Goal: Task Accomplishment & Management: Complete application form

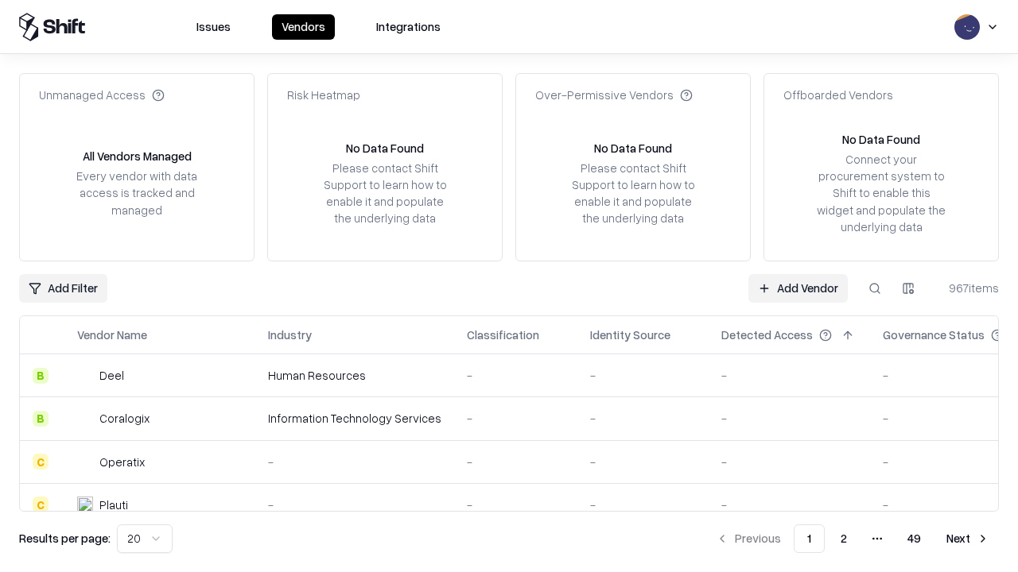
click at [797, 288] on link "Add Vendor" at bounding box center [797, 288] width 99 height 29
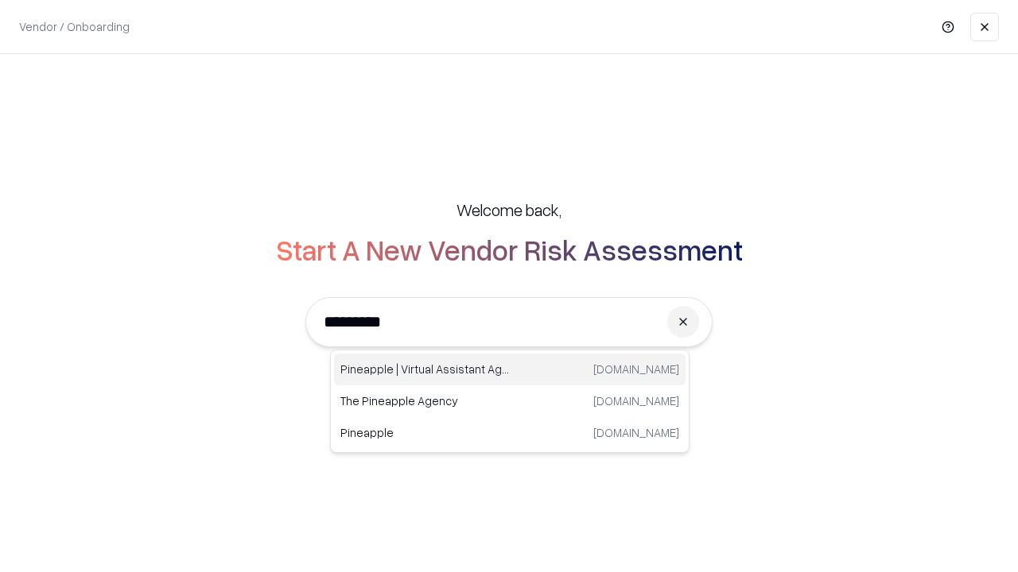
click at [510, 370] on div "Pineapple | Virtual Assistant Agency trypineapple.com" at bounding box center [509, 370] width 351 height 32
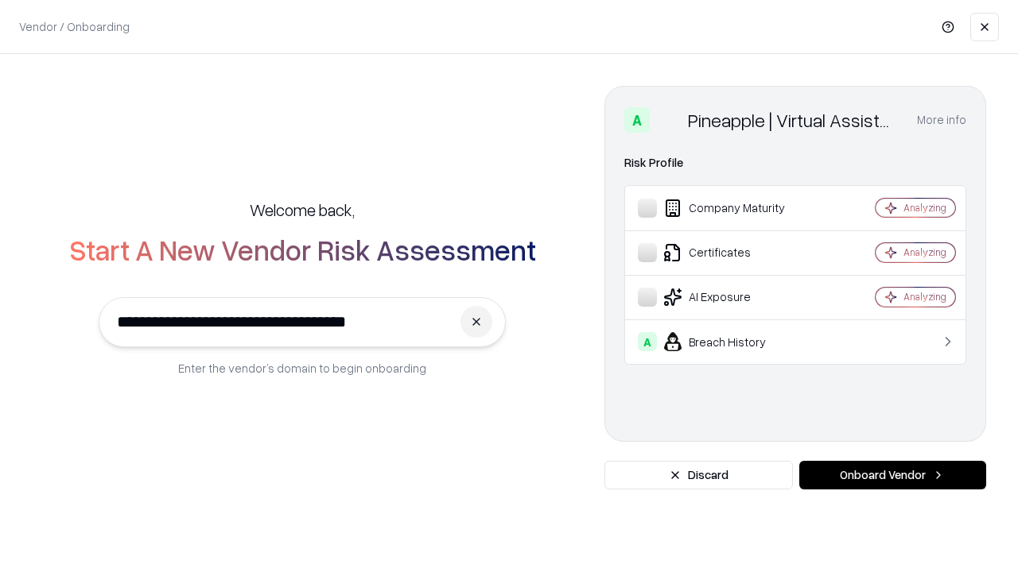
type input "**********"
click at [892, 475] on button "Onboard Vendor" at bounding box center [892, 475] width 187 height 29
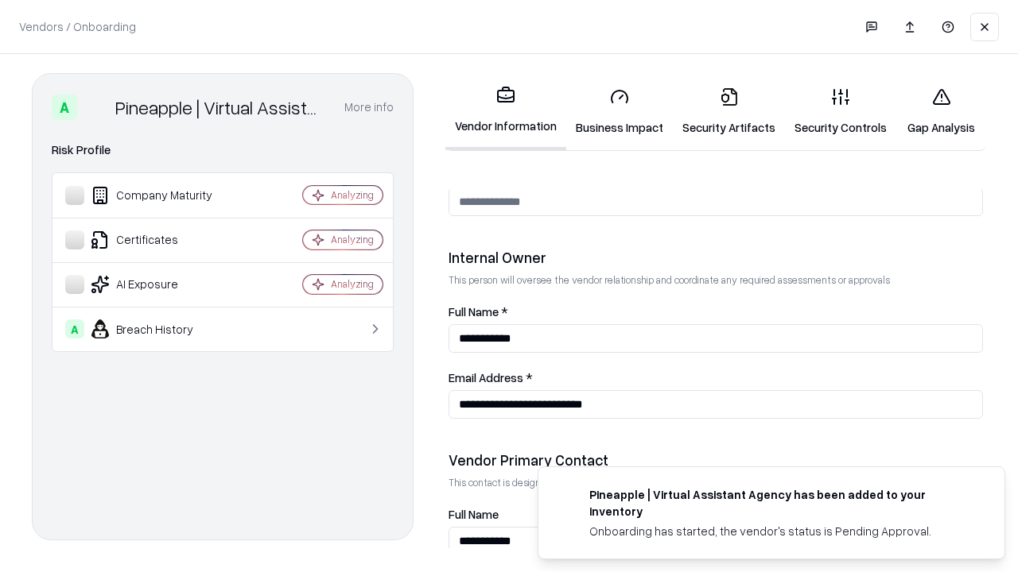
scroll to position [824, 0]
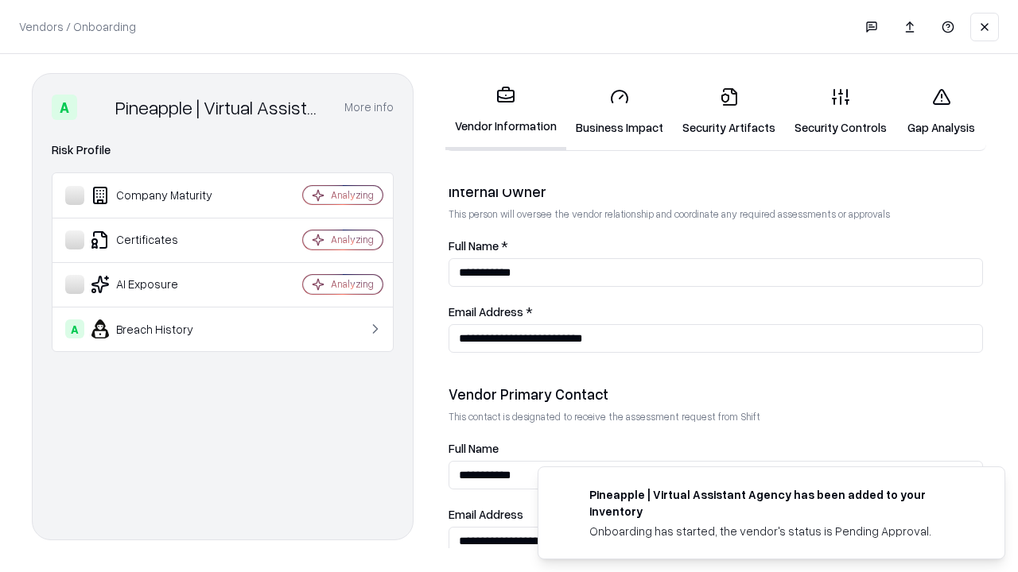
click at [619, 111] on link "Business Impact" at bounding box center [619, 112] width 107 height 74
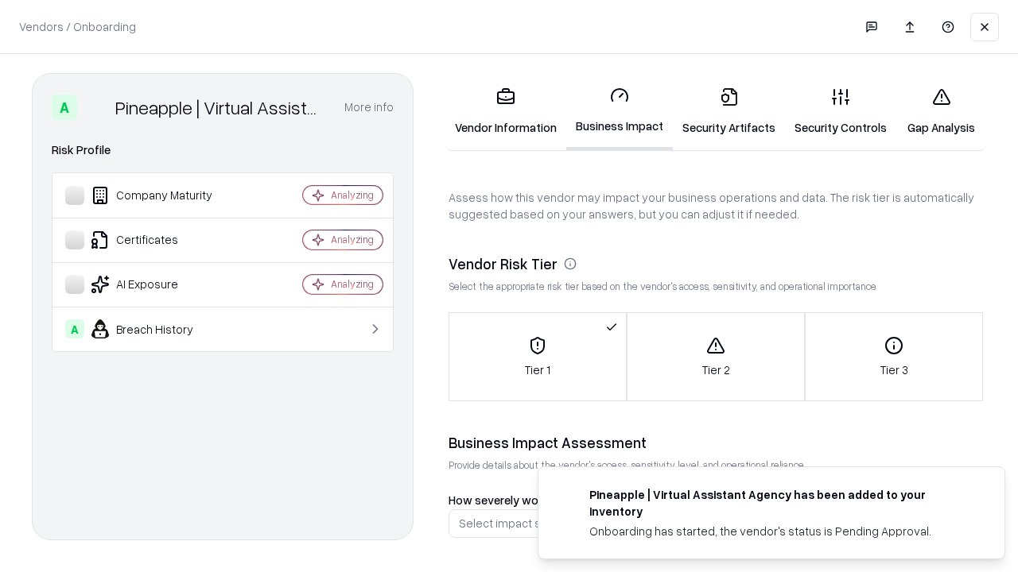
click at [728, 111] on link "Security Artifacts" at bounding box center [729, 112] width 112 height 74
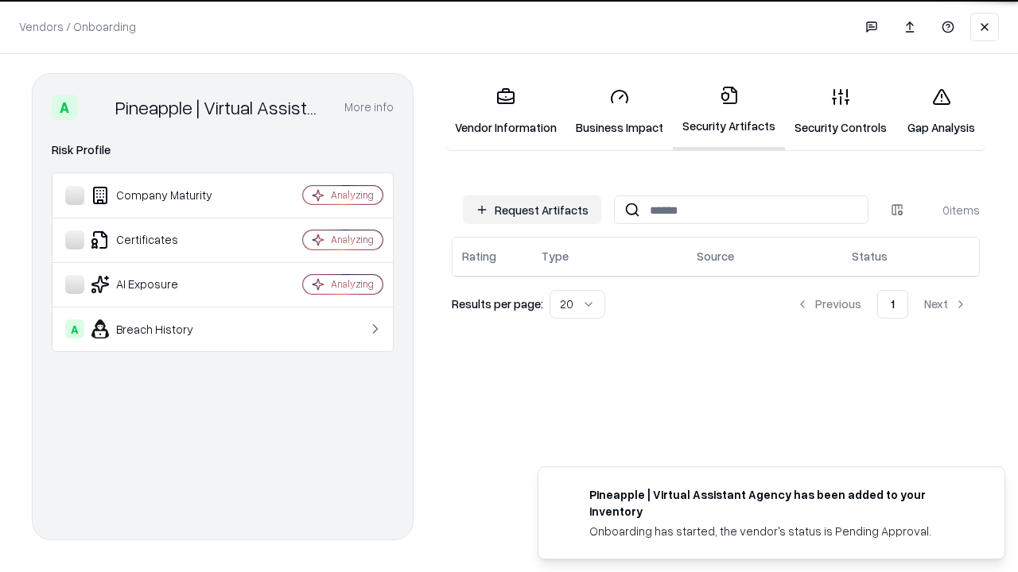
click at [532, 210] on button "Request Artifacts" at bounding box center [532, 210] width 138 height 29
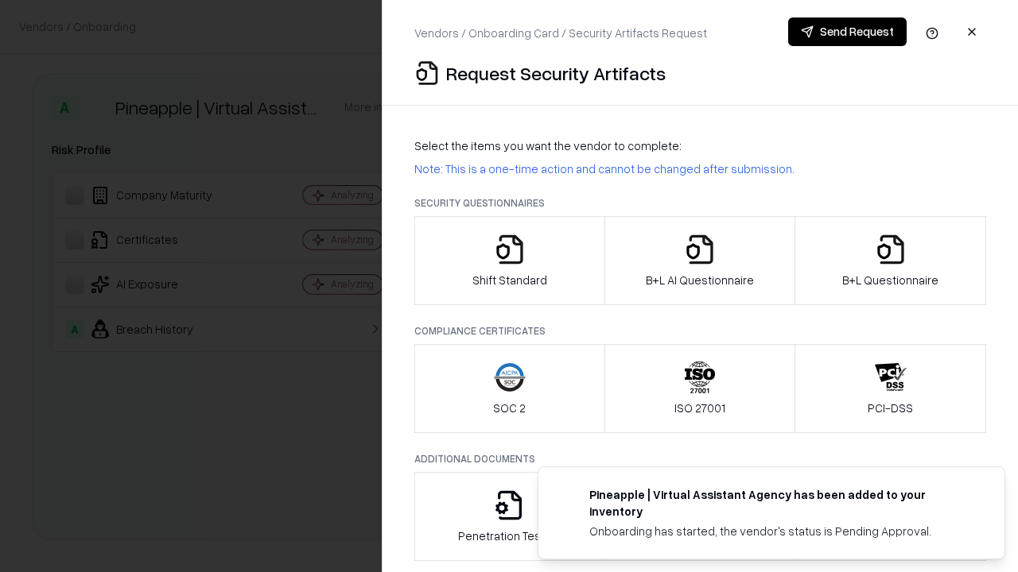
click at [509, 261] on icon "button" at bounding box center [510, 250] width 32 height 32
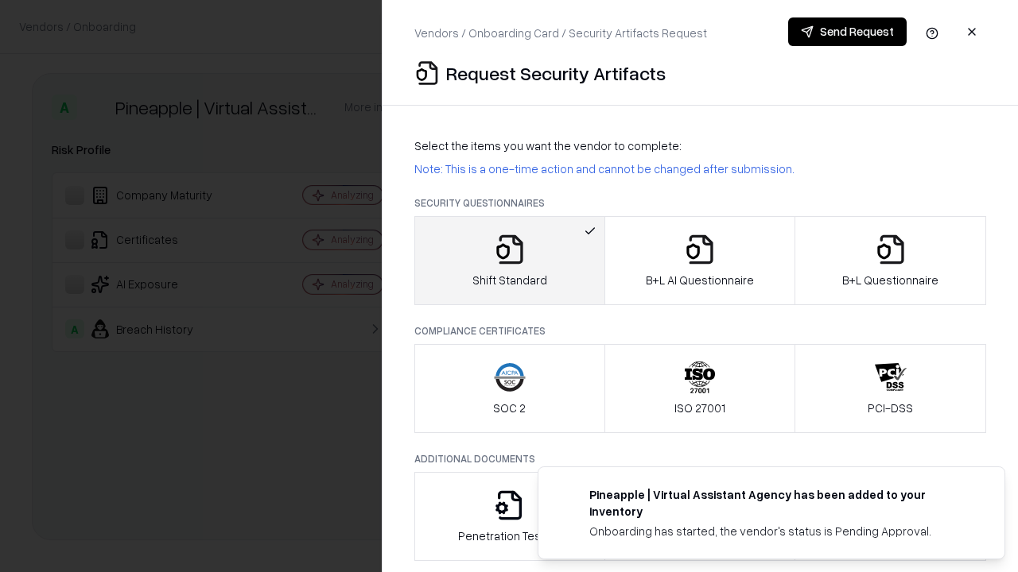
click at [847, 32] on button "Send Request" at bounding box center [847, 31] width 118 height 29
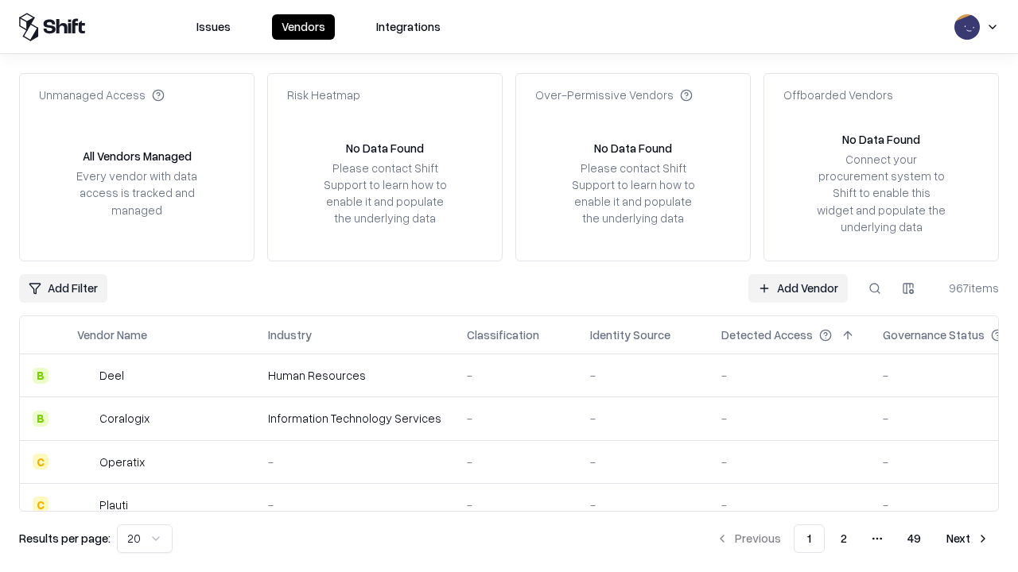
click at [875, 288] on button at bounding box center [874, 288] width 29 height 29
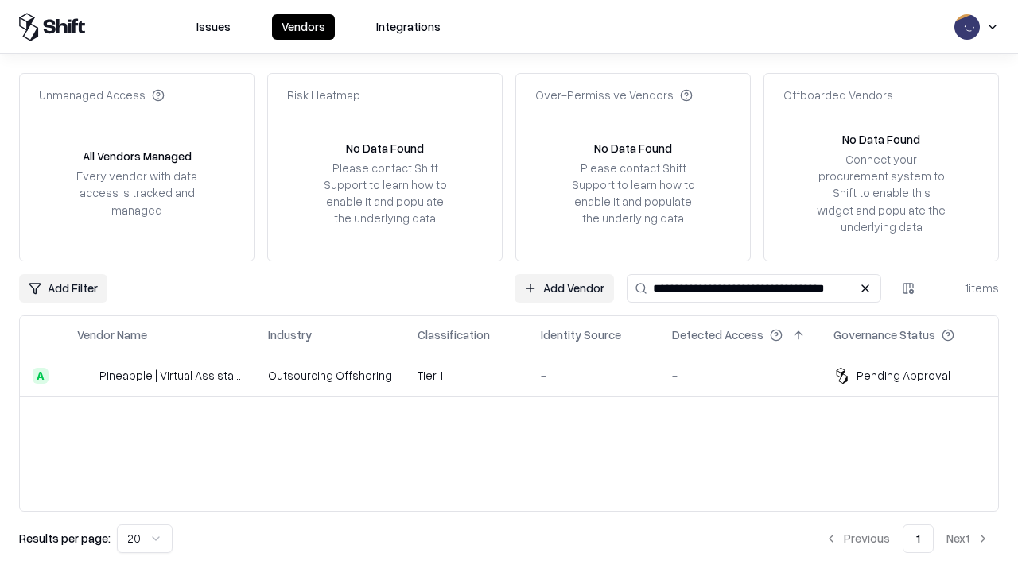
type input "**********"
click at [518, 375] on td "Tier 1" at bounding box center [466, 376] width 123 height 43
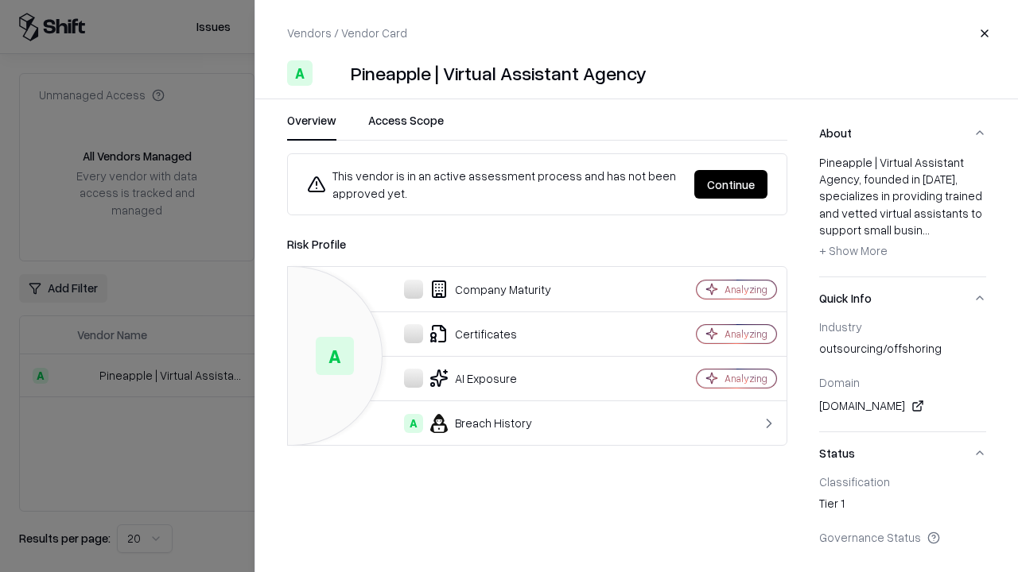
click at [731, 184] on button "Continue" at bounding box center [730, 184] width 73 height 29
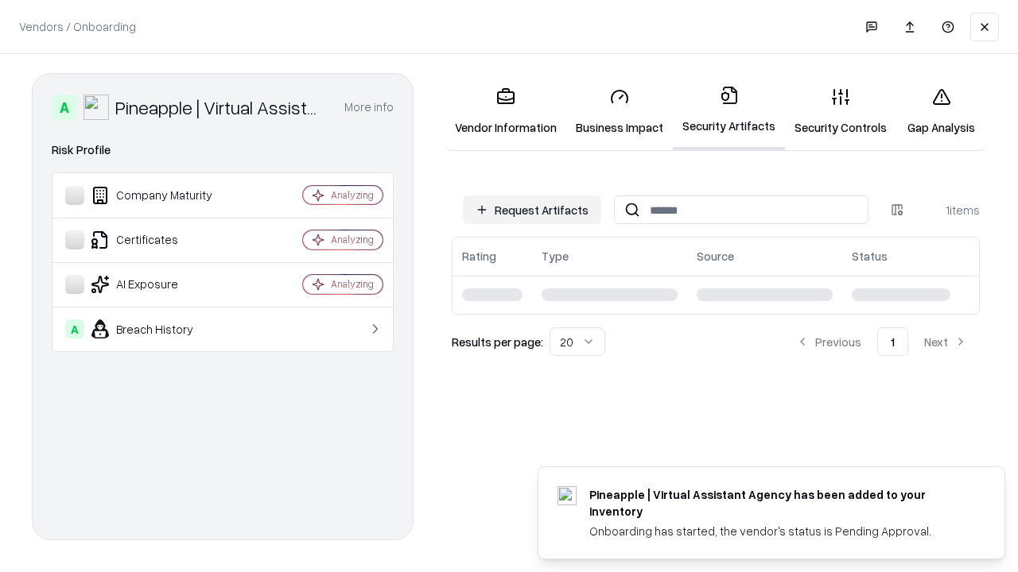
click at [840, 111] on link "Security Controls" at bounding box center [840, 112] width 111 height 74
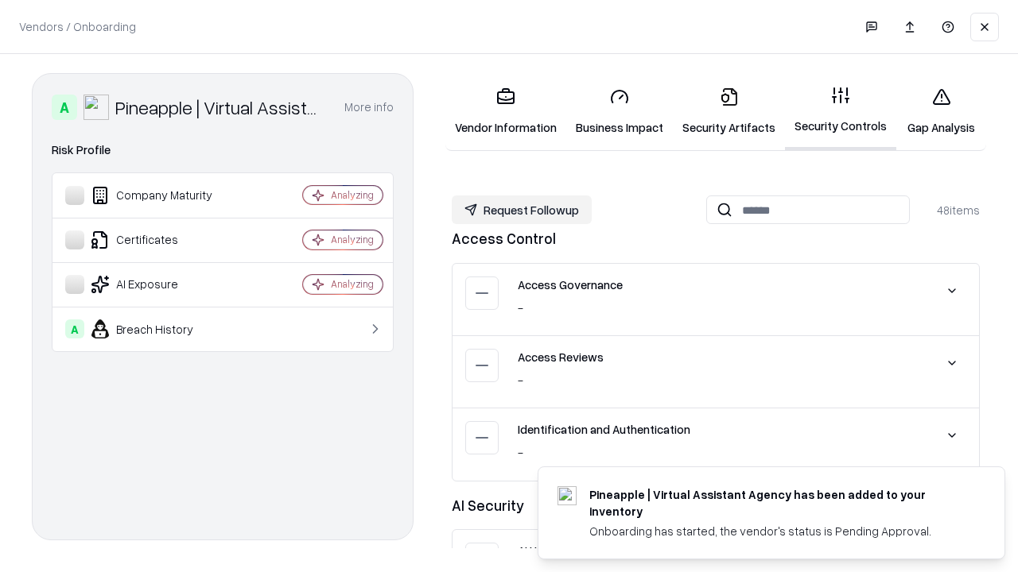
click at [522, 210] on button "Request Followup" at bounding box center [522, 210] width 140 height 29
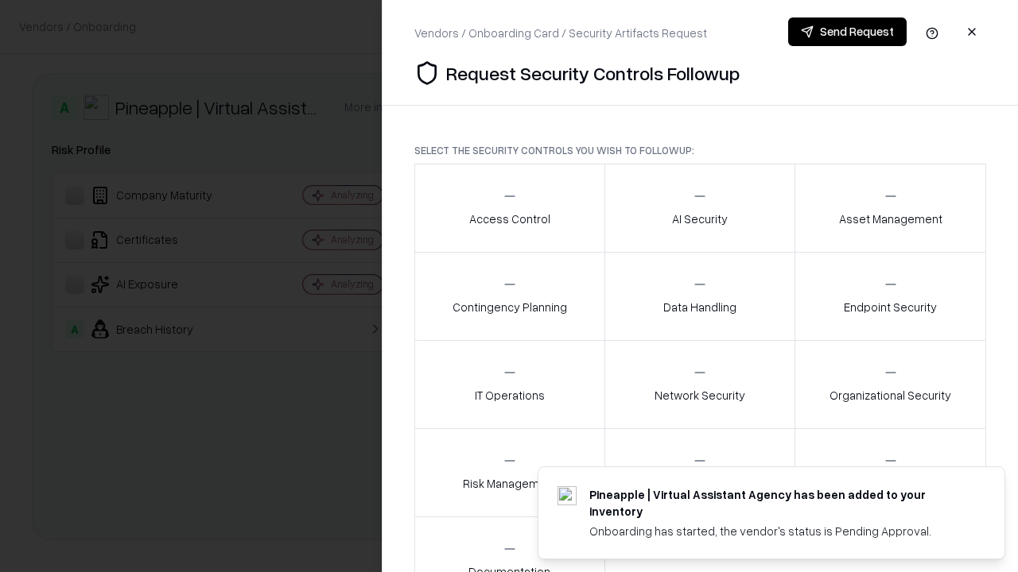
click at [509, 208] on div "Access Control" at bounding box center [509, 207] width 81 height 39
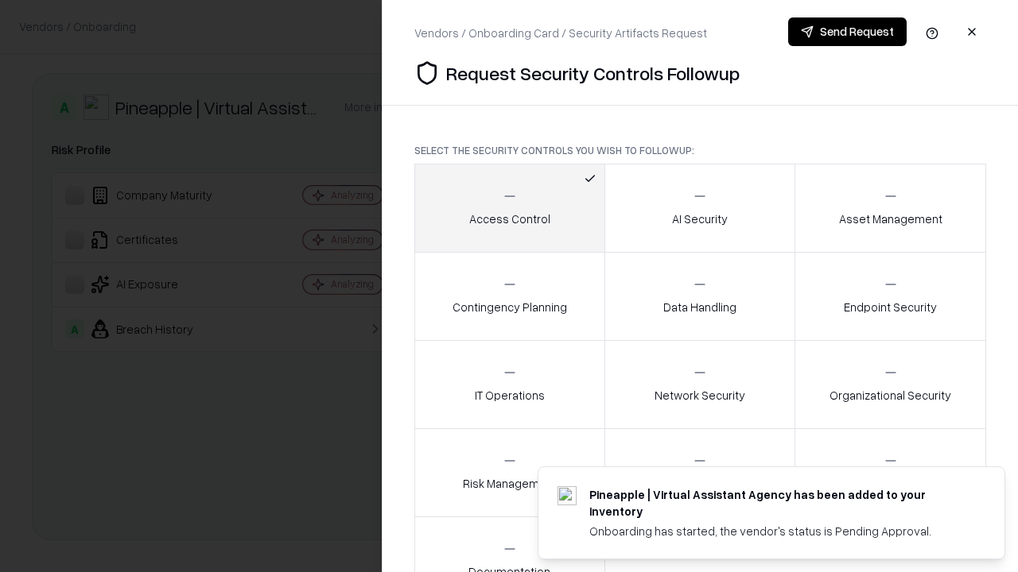
click at [847, 32] on button "Send Request" at bounding box center [847, 31] width 118 height 29
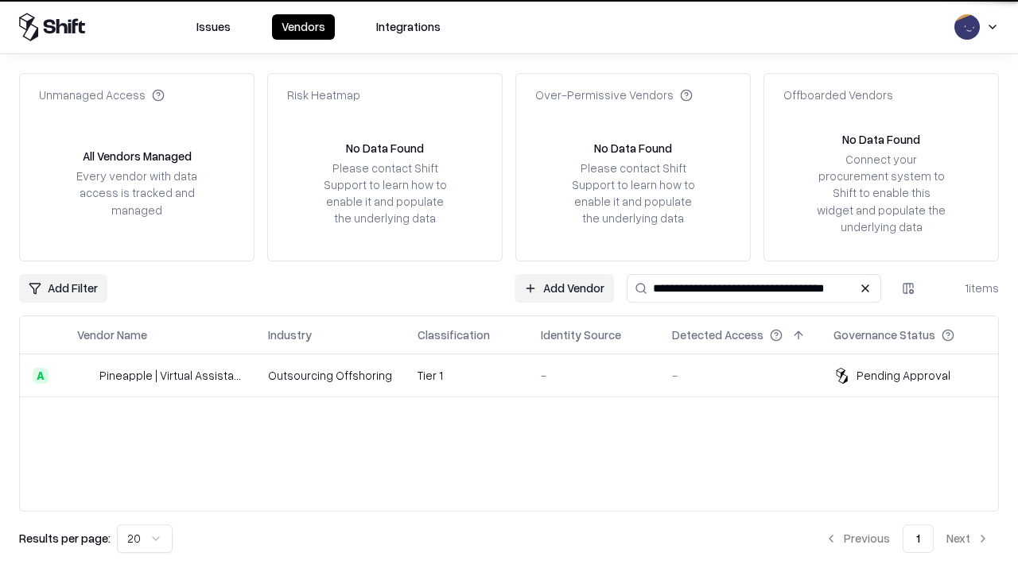
type input "**********"
click at [518, 375] on td "Tier 1" at bounding box center [466, 376] width 123 height 43
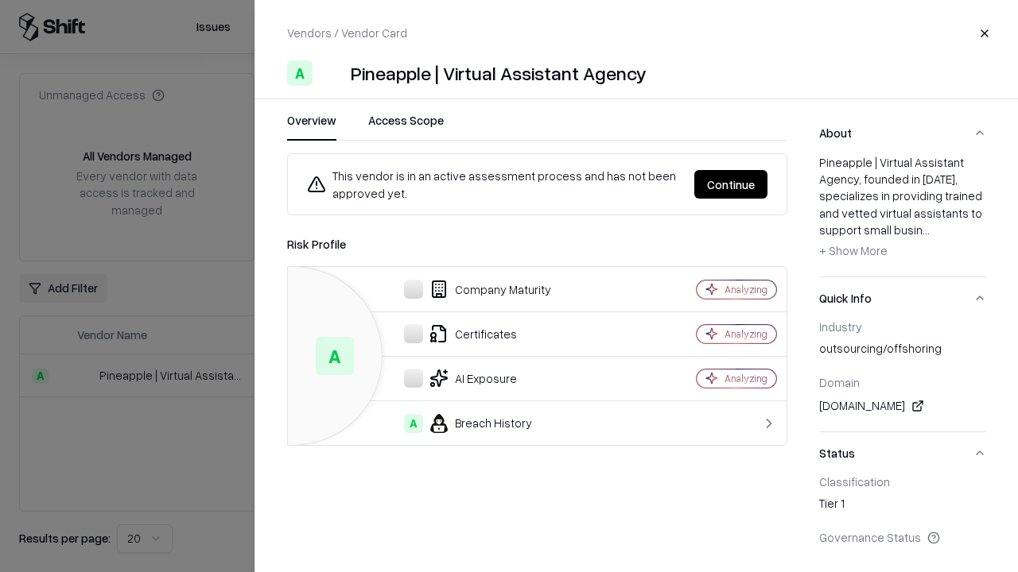
click at [731, 184] on button "Continue" at bounding box center [730, 184] width 73 height 29
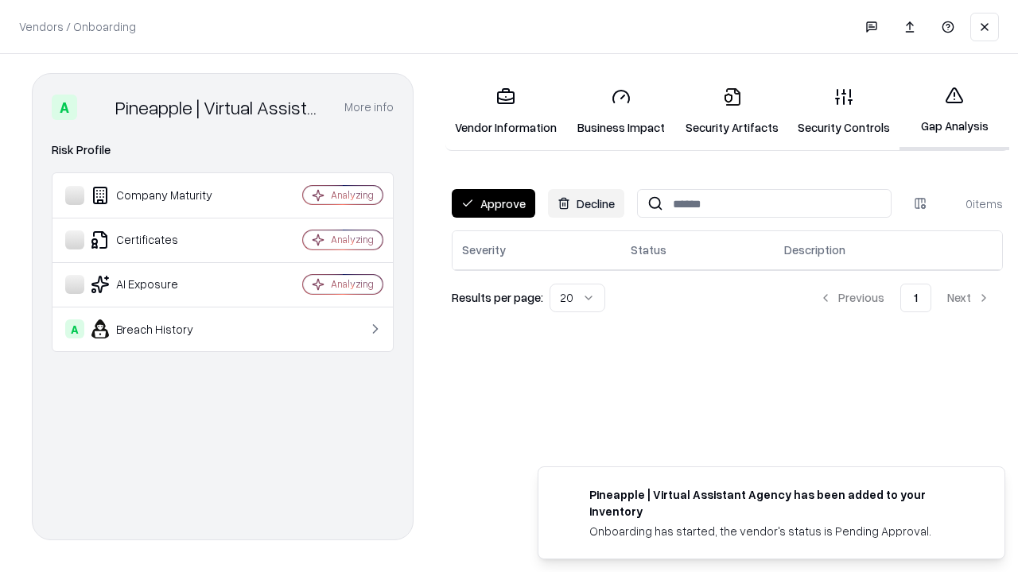
click at [493, 204] on button "Approve" at bounding box center [493, 203] width 83 height 29
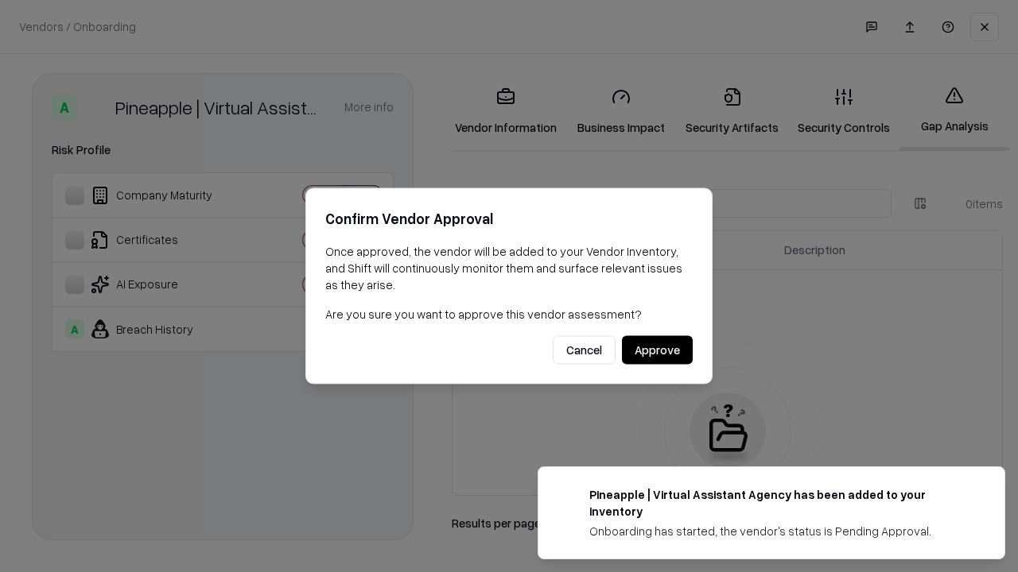
click at [657, 350] on button "Approve" at bounding box center [657, 350] width 71 height 29
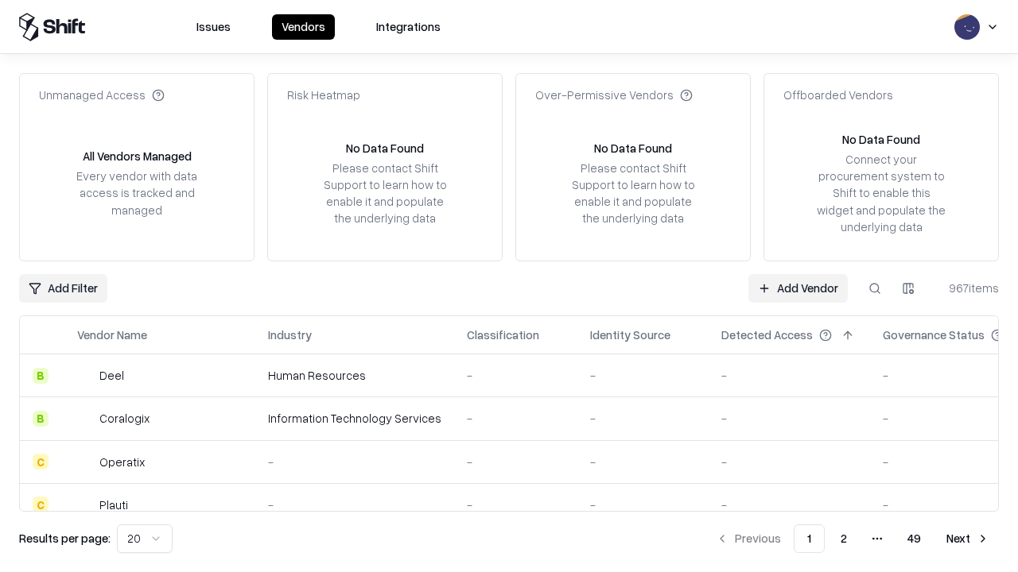
type input "**********"
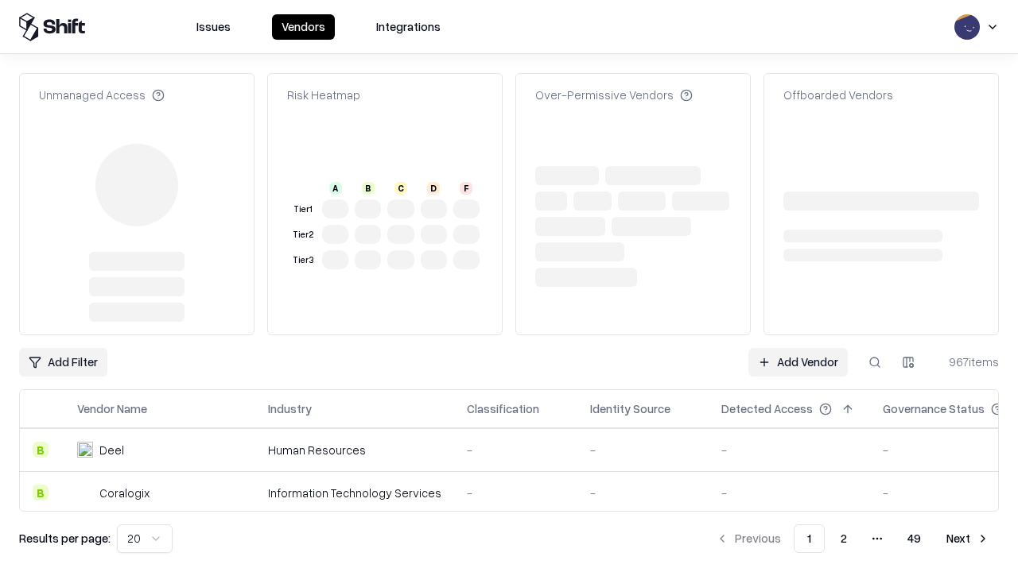
click at [797, 363] on link "Add Vendor" at bounding box center [797, 362] width 99 height 29
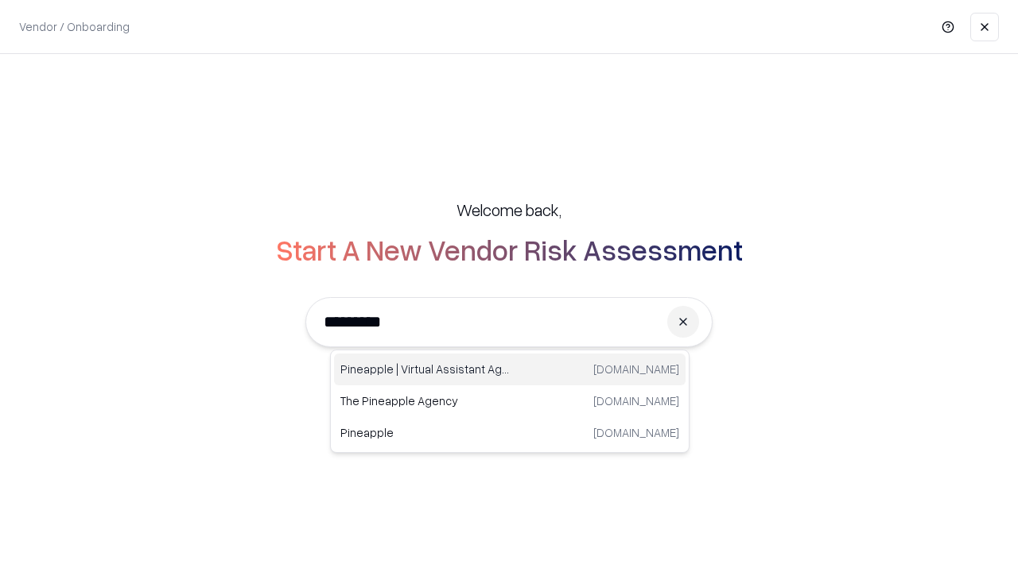
click at [510, 370] on div "Pineapple | Virtual Assistant Agency trypineapple.com" at bounding box center [509, 370] width 351 height 32
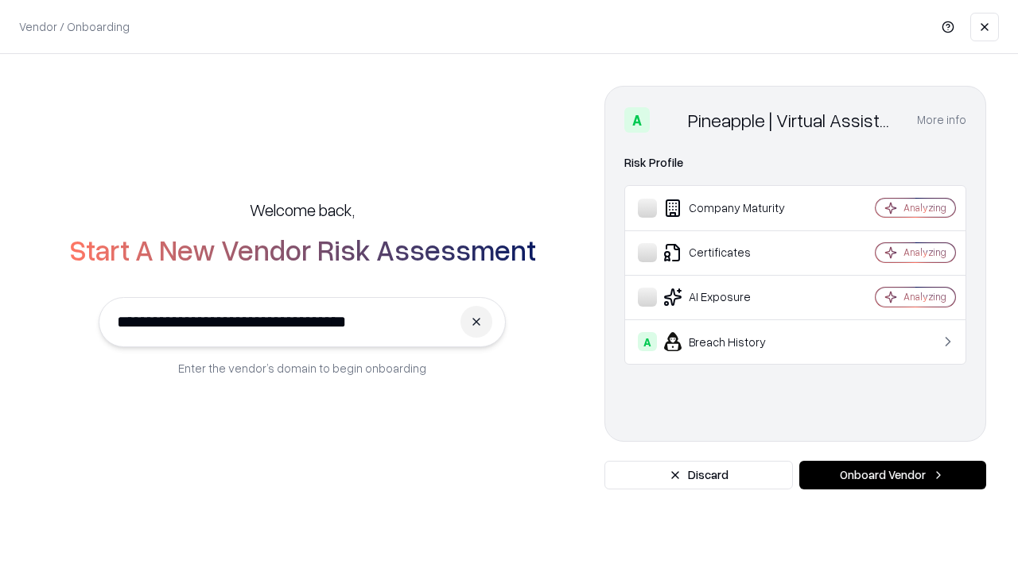
type input "**********"
click at [892, 475] on button "Onboard Vendor" at bounding box center [892, 475] width 187 height 29
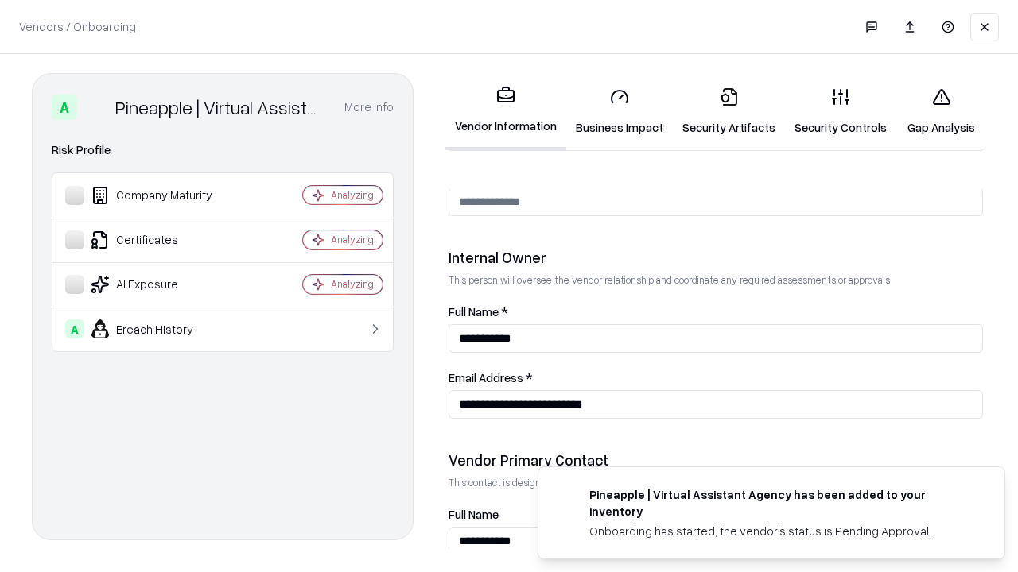
scroll to position [824, 0]
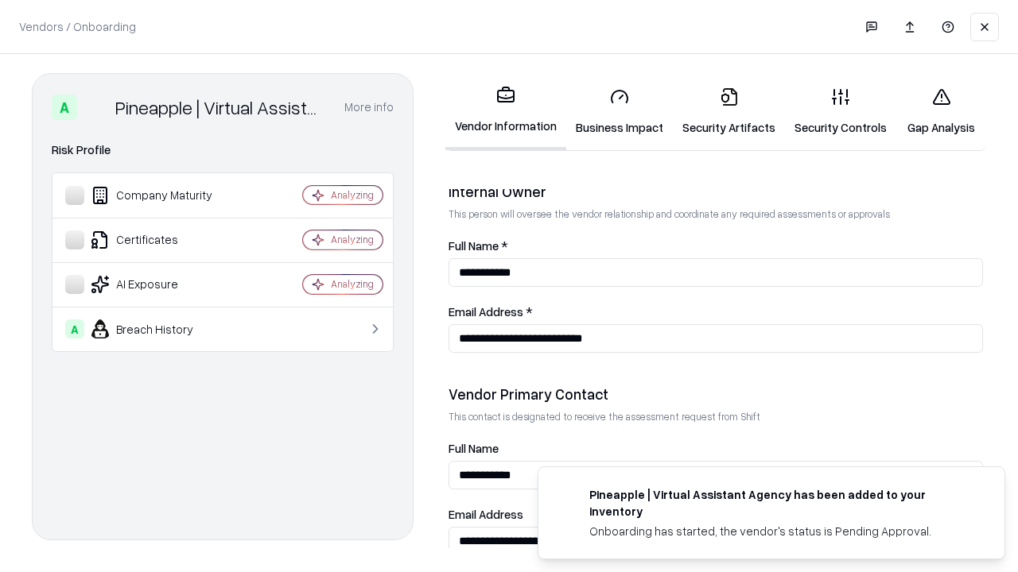
click at [940, 111] on link "Gap Analysis" at bounding box center [941, 112] width 90 height 74
